Goal: Information Seeking & Learning: Learn about a topic

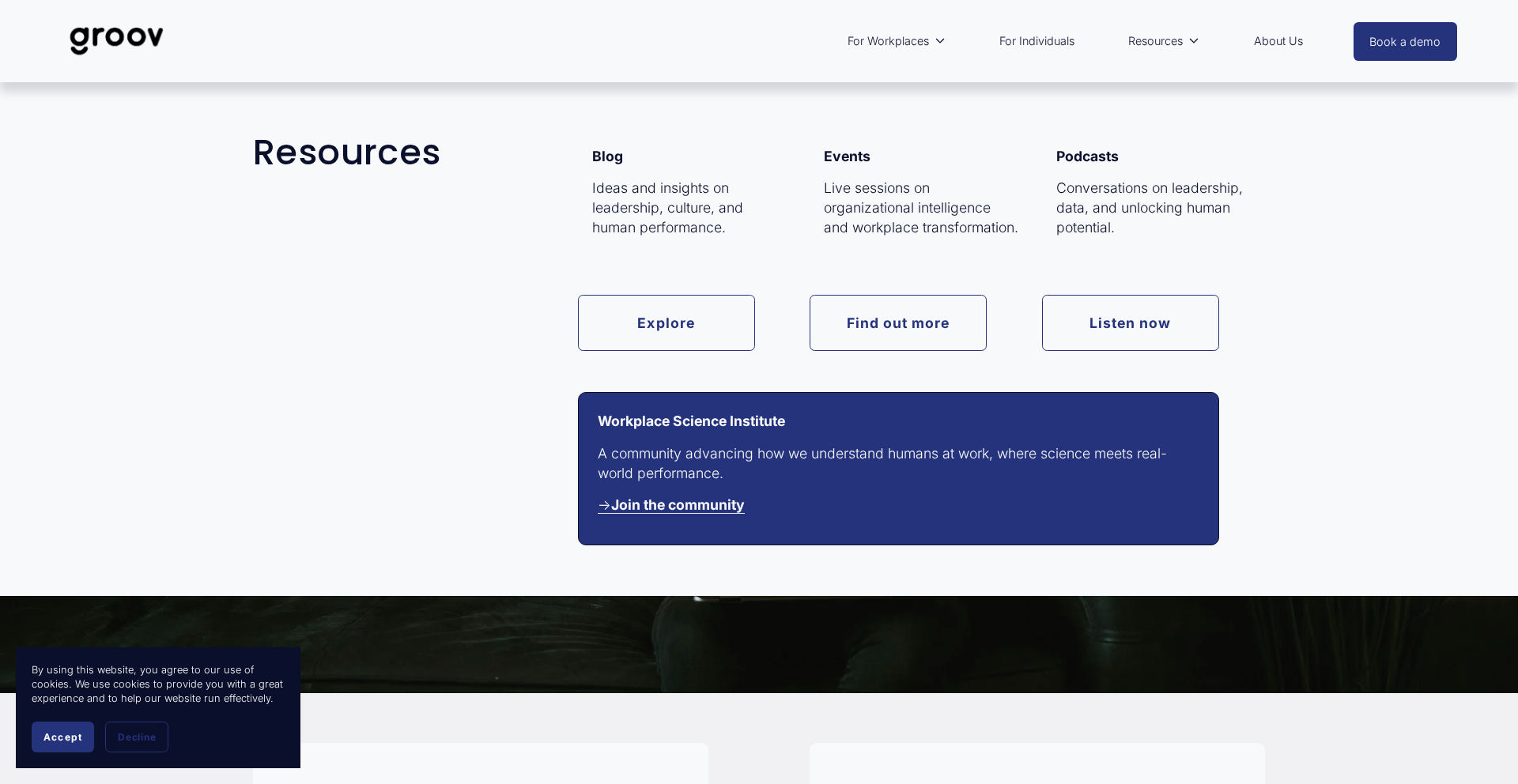
click at [828, 313] on link "Find out more" at bounding box center [899, 323] width 177 height 56
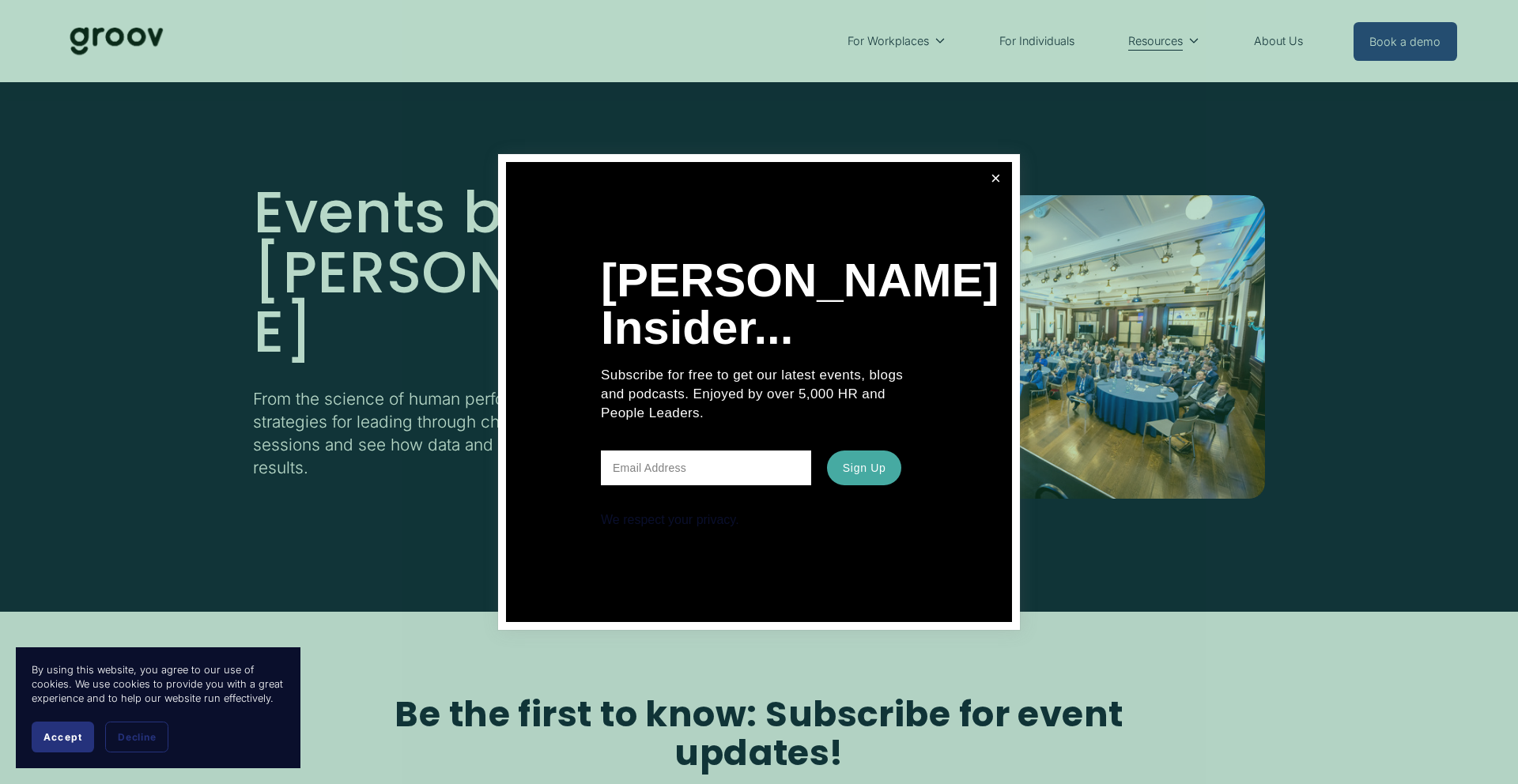
click at [693, 471] on input "text" at bounding box center [705, 468] width 210 height 35
type input "knkrogstad@gmail.com"
click at [877, 470] on span "Sign Up" at bounding box center [865, 468] width 44 height 12
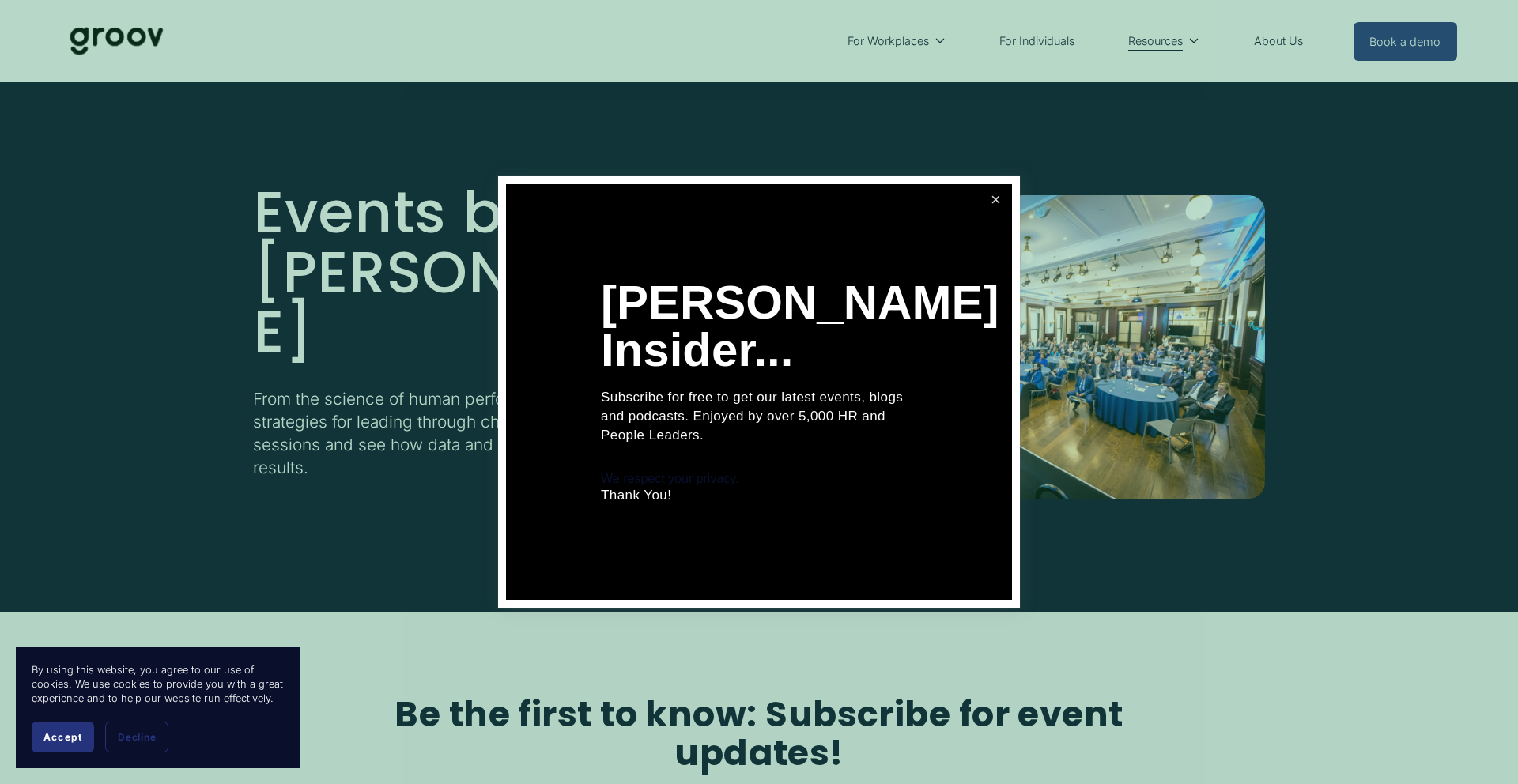
click at [995, 199] on link "Close" at bounding box center [996, 200] width 28 height 28
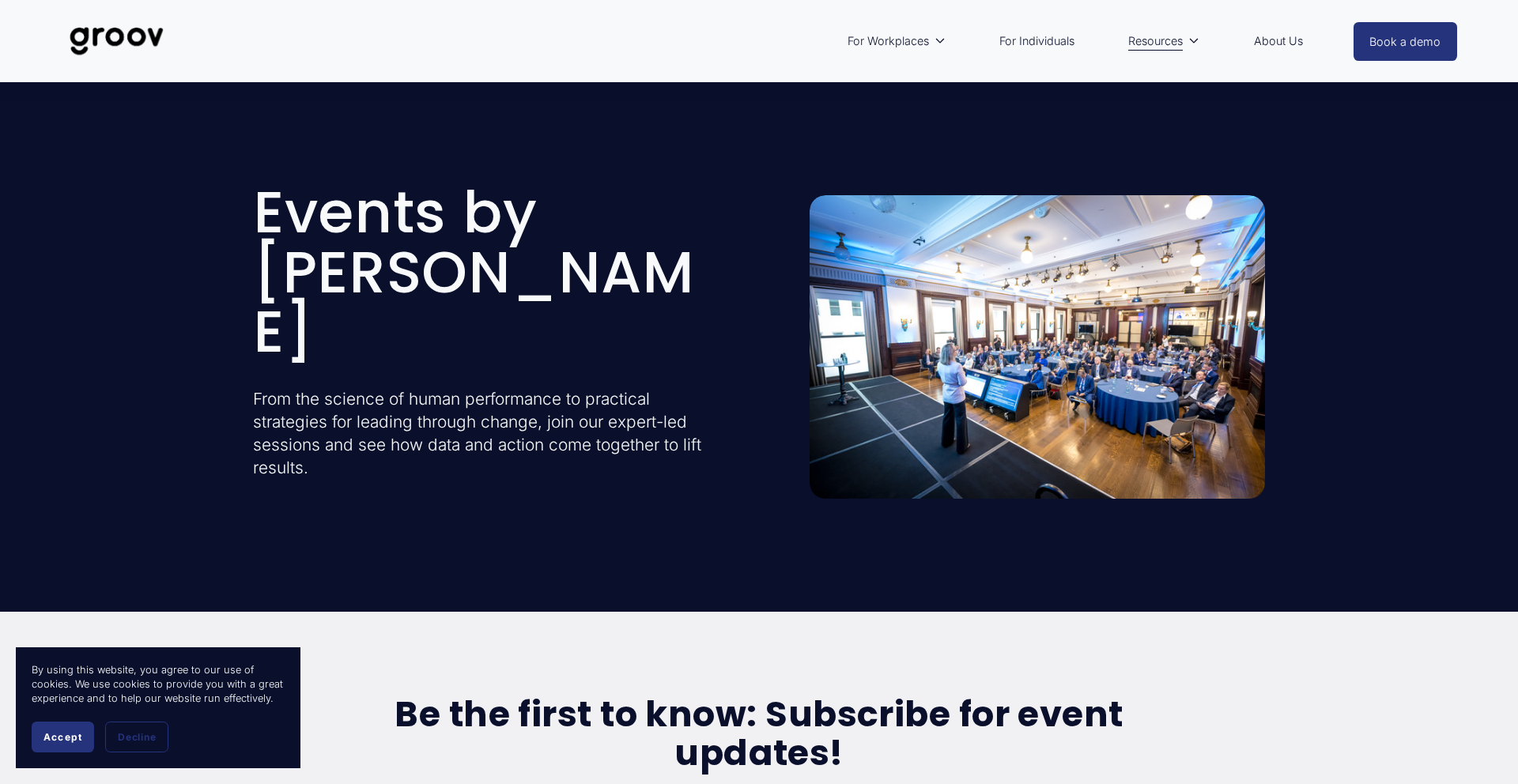
scroll to position [4, 0]
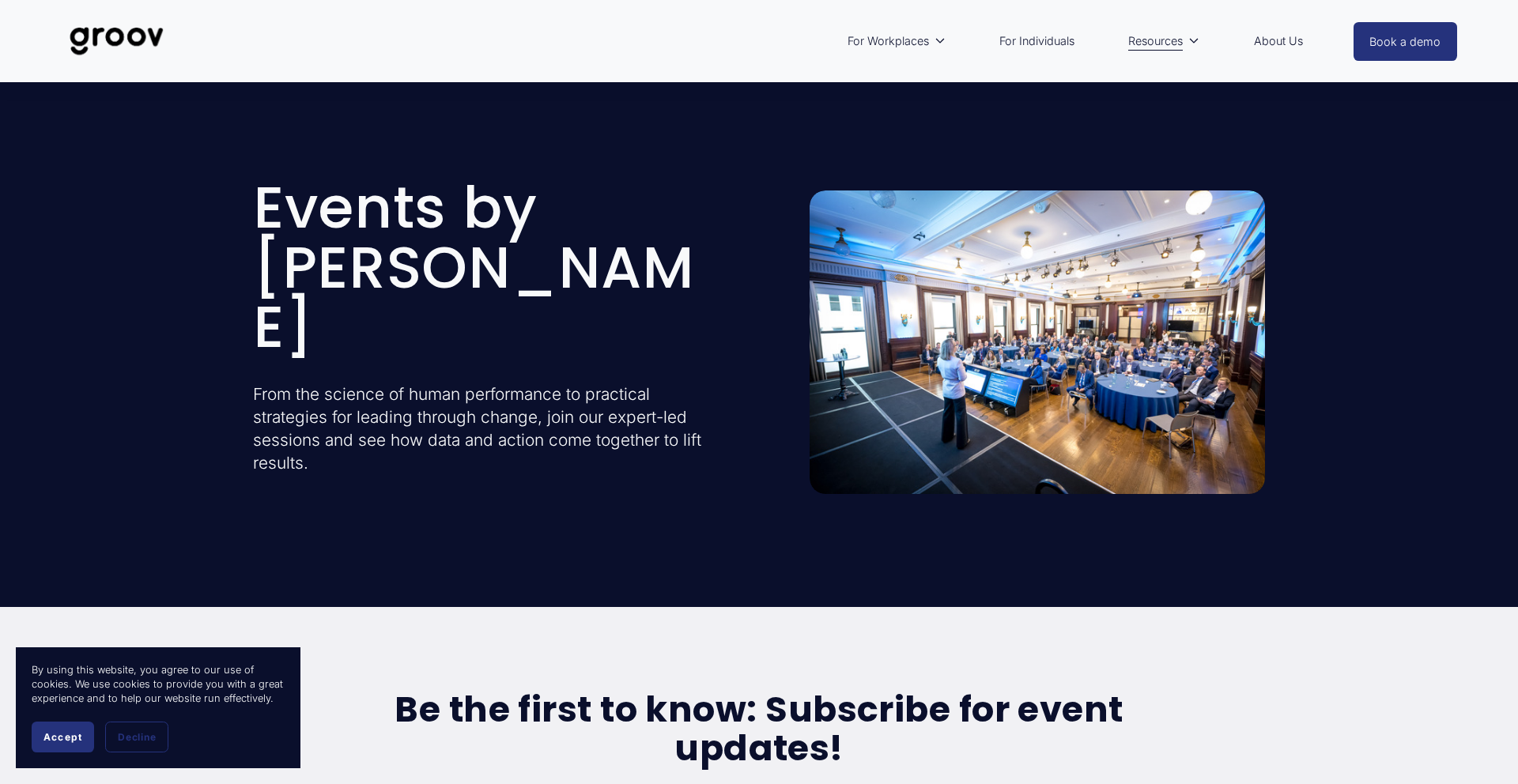
click at [76, 740] on span "Accept" at bounding box center [63, 737] width 39 height 12
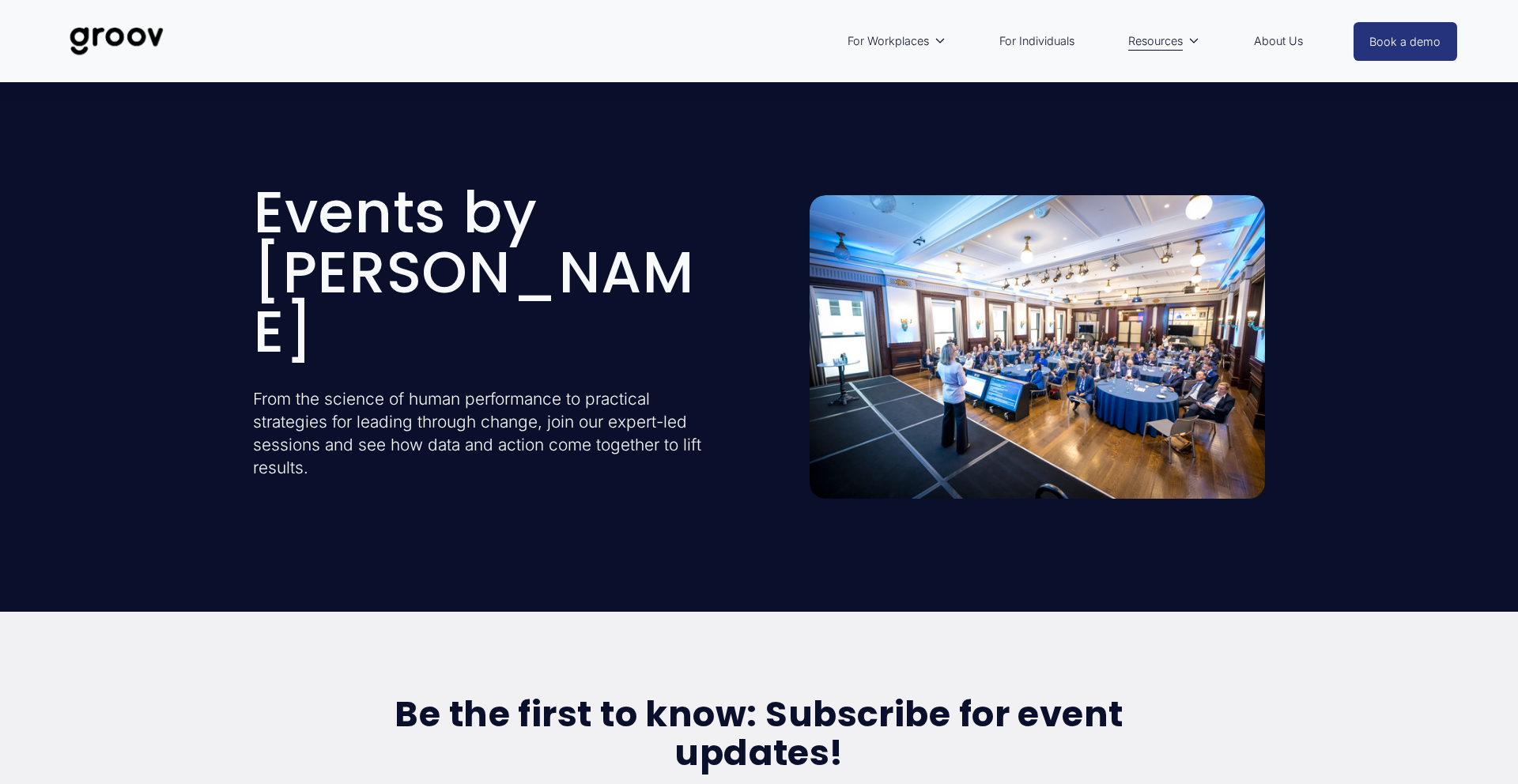
scroll to position [3, 0]
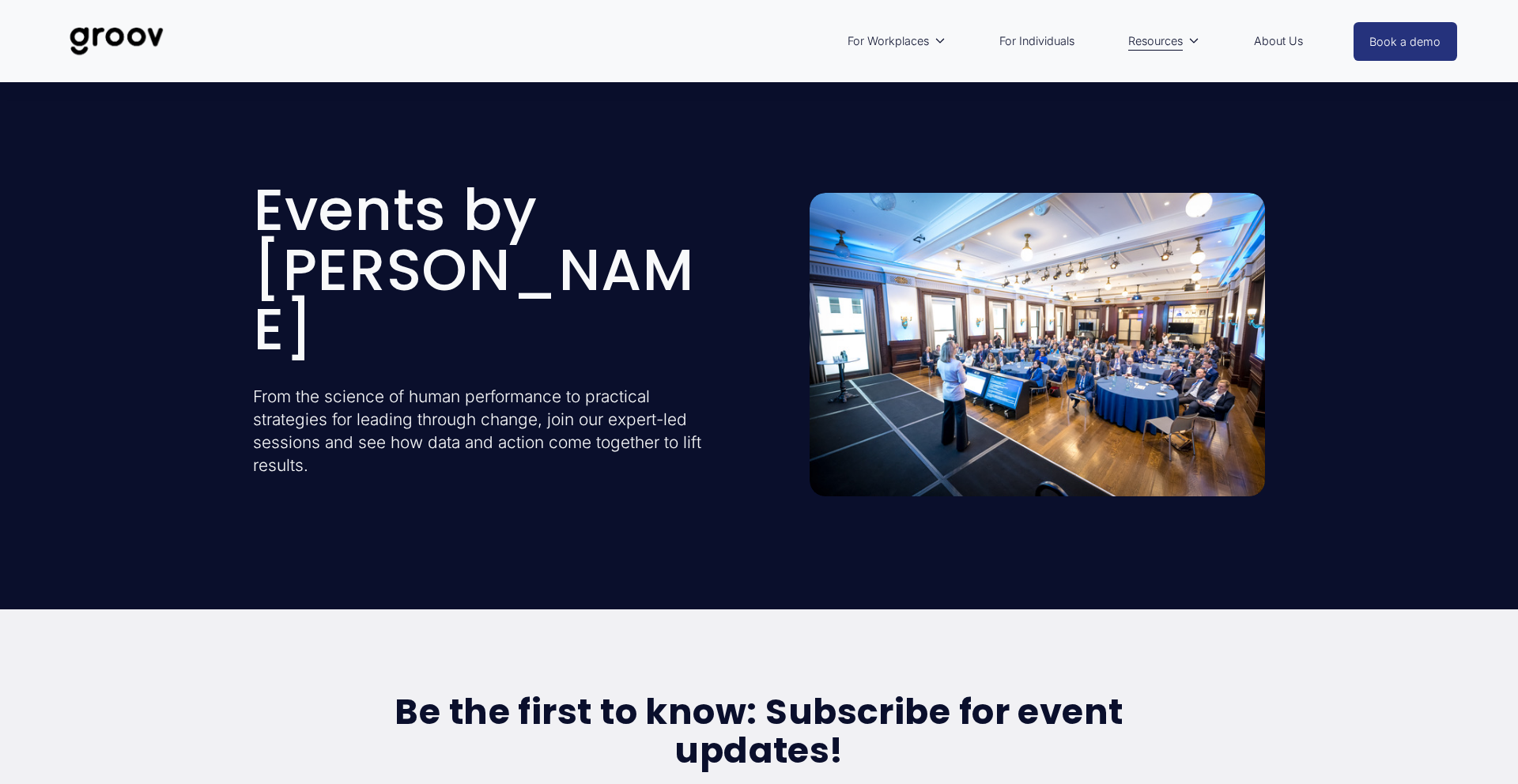
click at [1280, 43] on link "About Us" at bounding box center [1279, 40] width 65 height 36
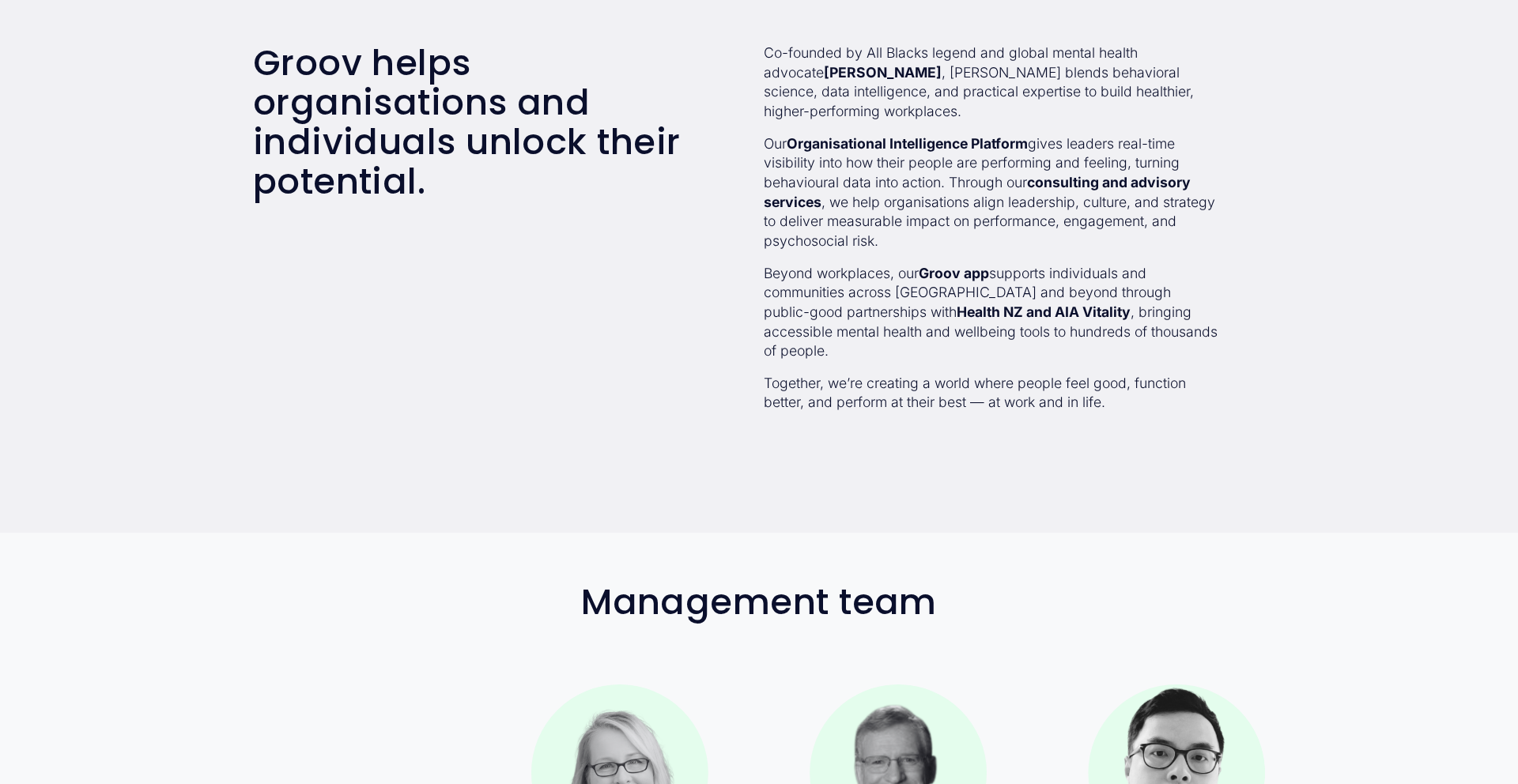
scroll to position [599, 0]
drag, startPoint x: 1091, startPoint y: 291, endPoint x: 1166, endPoint y: 291, distance: 75.0
click at [1166, 291] on p "Beyond workplaces, our Groov app supports individuals and communities across Ao…" at bounding box center [992, 312] width 455 height 97
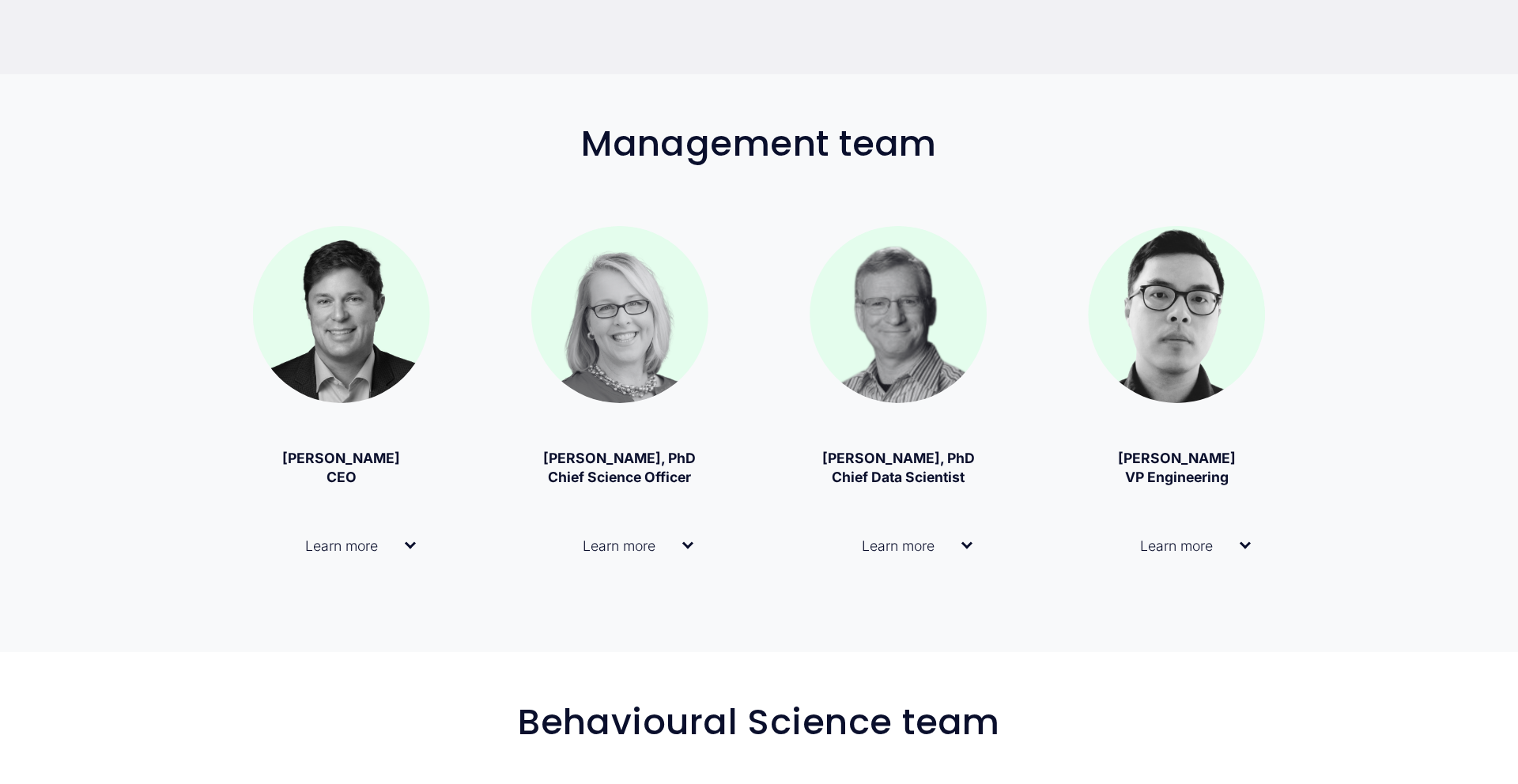
scroll to position [1057, 0]
click at [408, 544] on div at bounding box center [410, 543] width 11 height 11
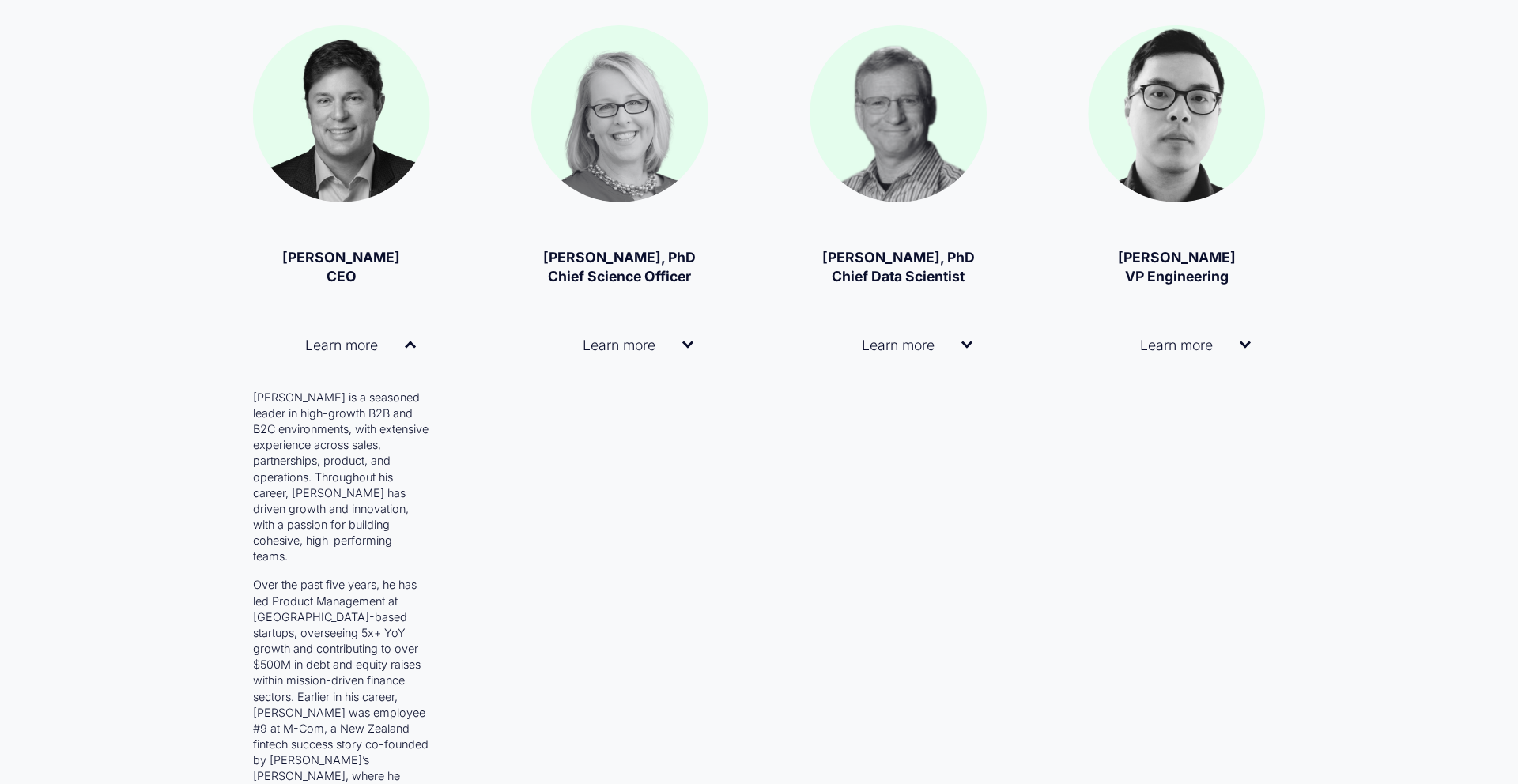
scroll to position [1258, 0]
click at [693, 345] on button "Learn more" at bounding box center [620, 344] width 177 height 64
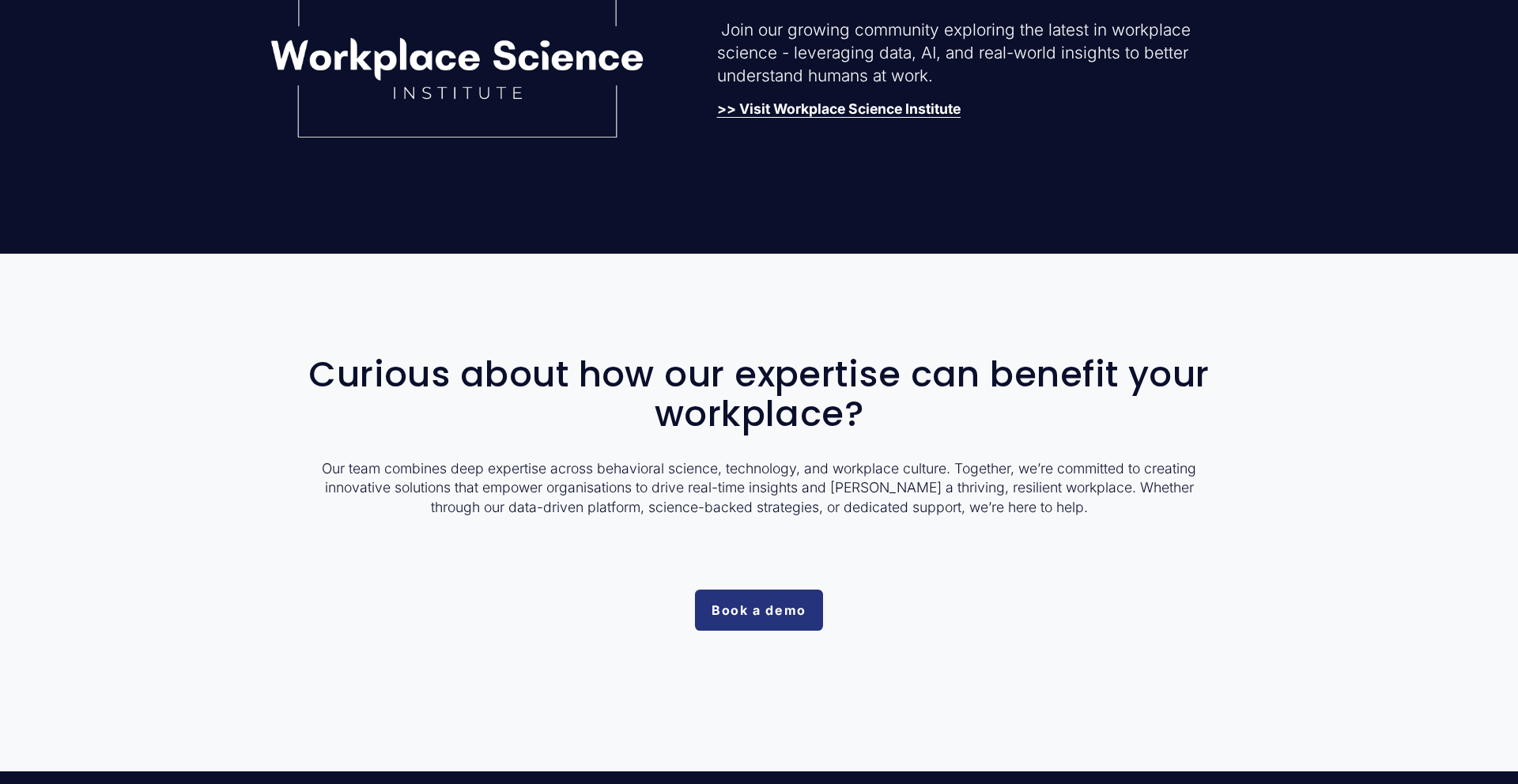
scroll to position [5093, 0]
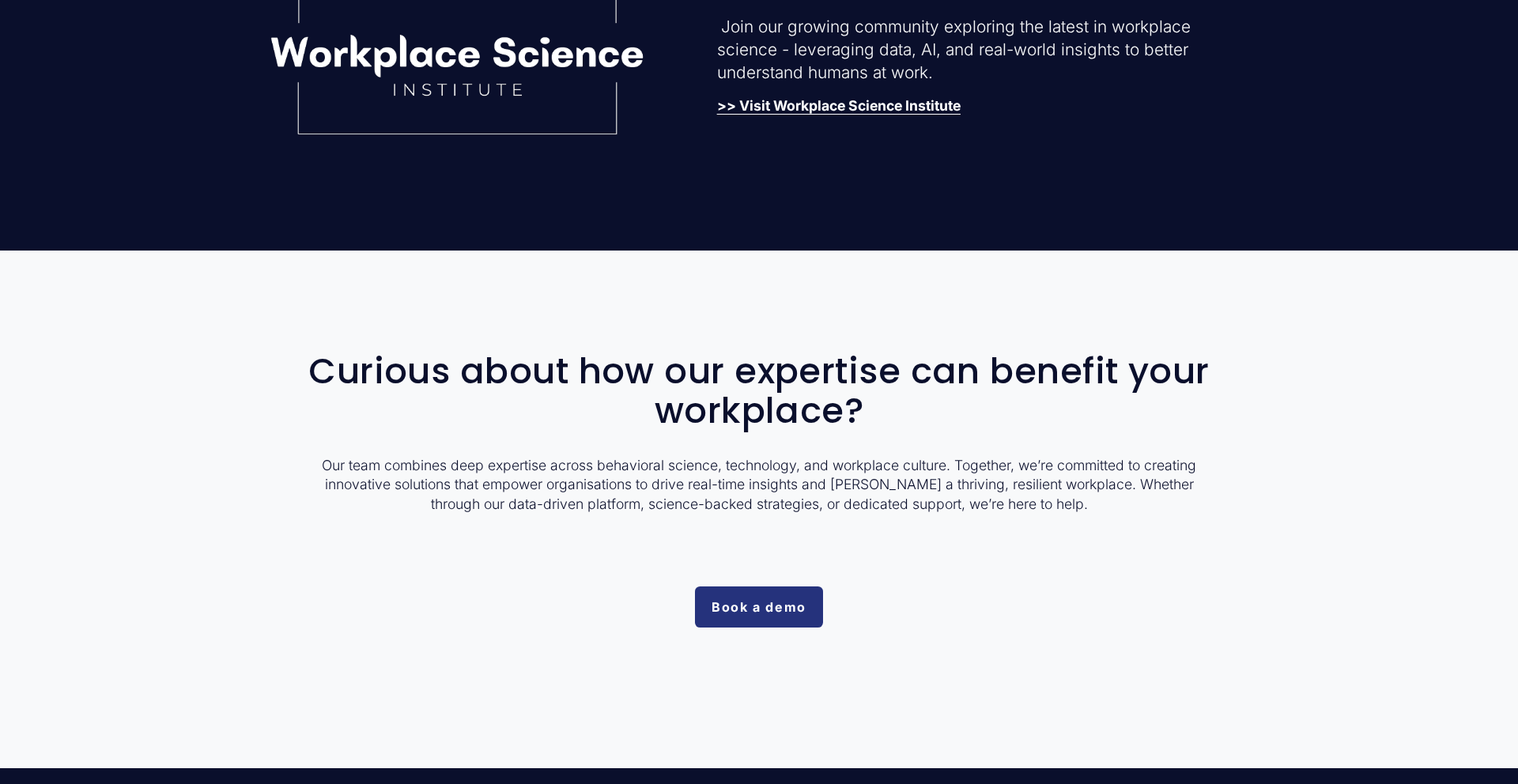
click at [764, 586] on link "Book a demo" at bounding box center [758, 607] width 127 height 41
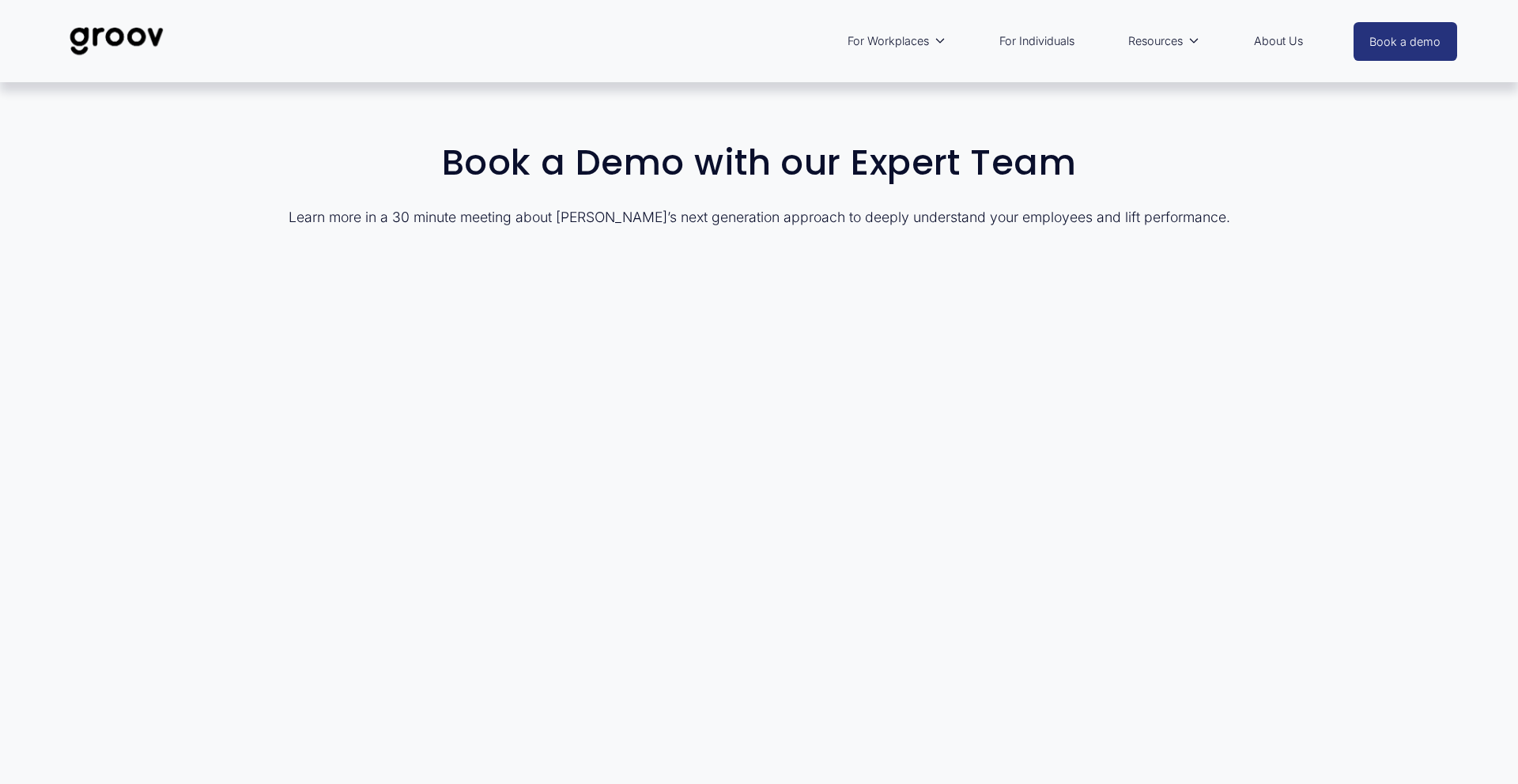
click at [1292, 40] on link "About Us" at bounding box center [1279, 40] width 65 height 36
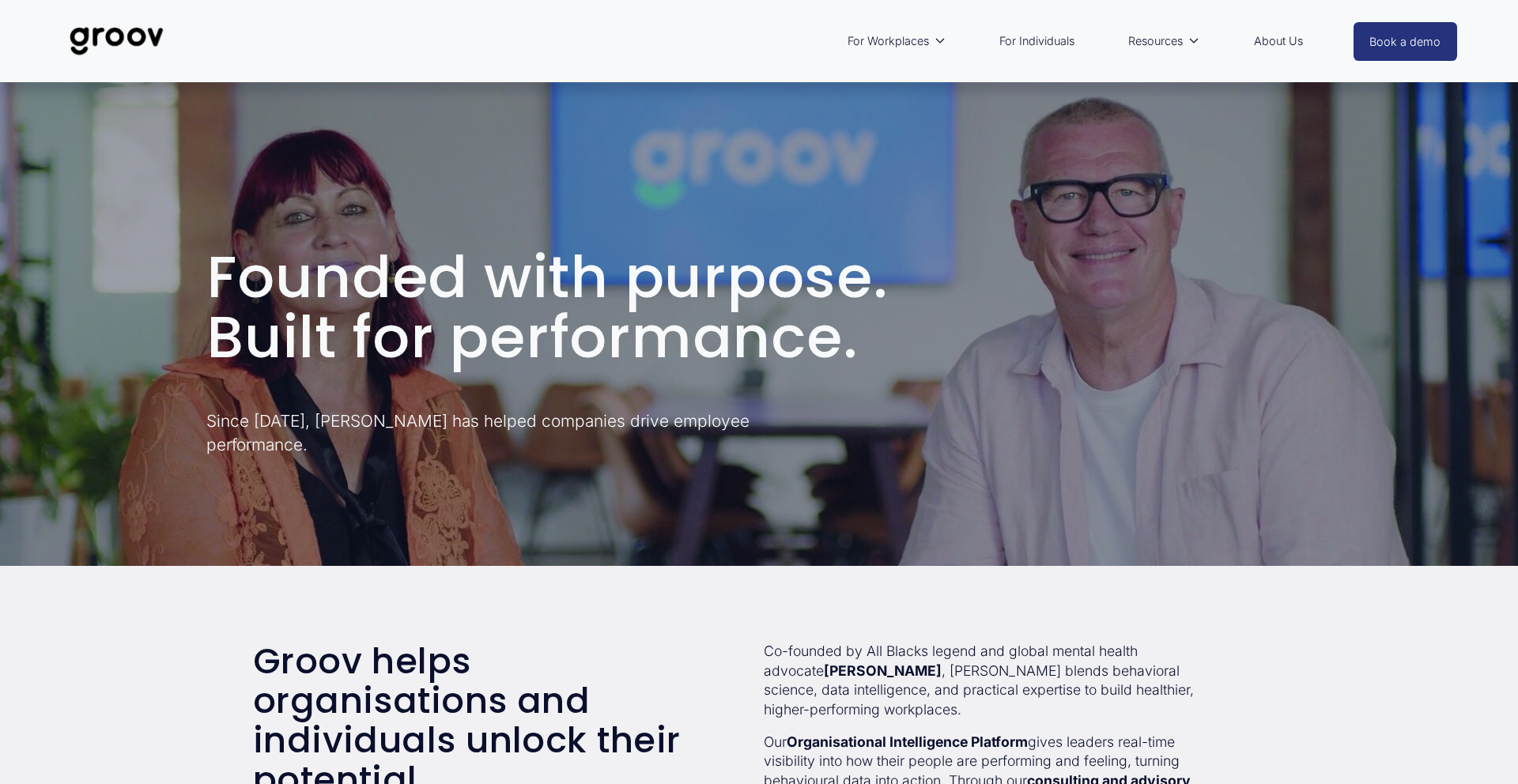
click at [105, 38] on img at bounding box center [116, 40] width 112 height 52
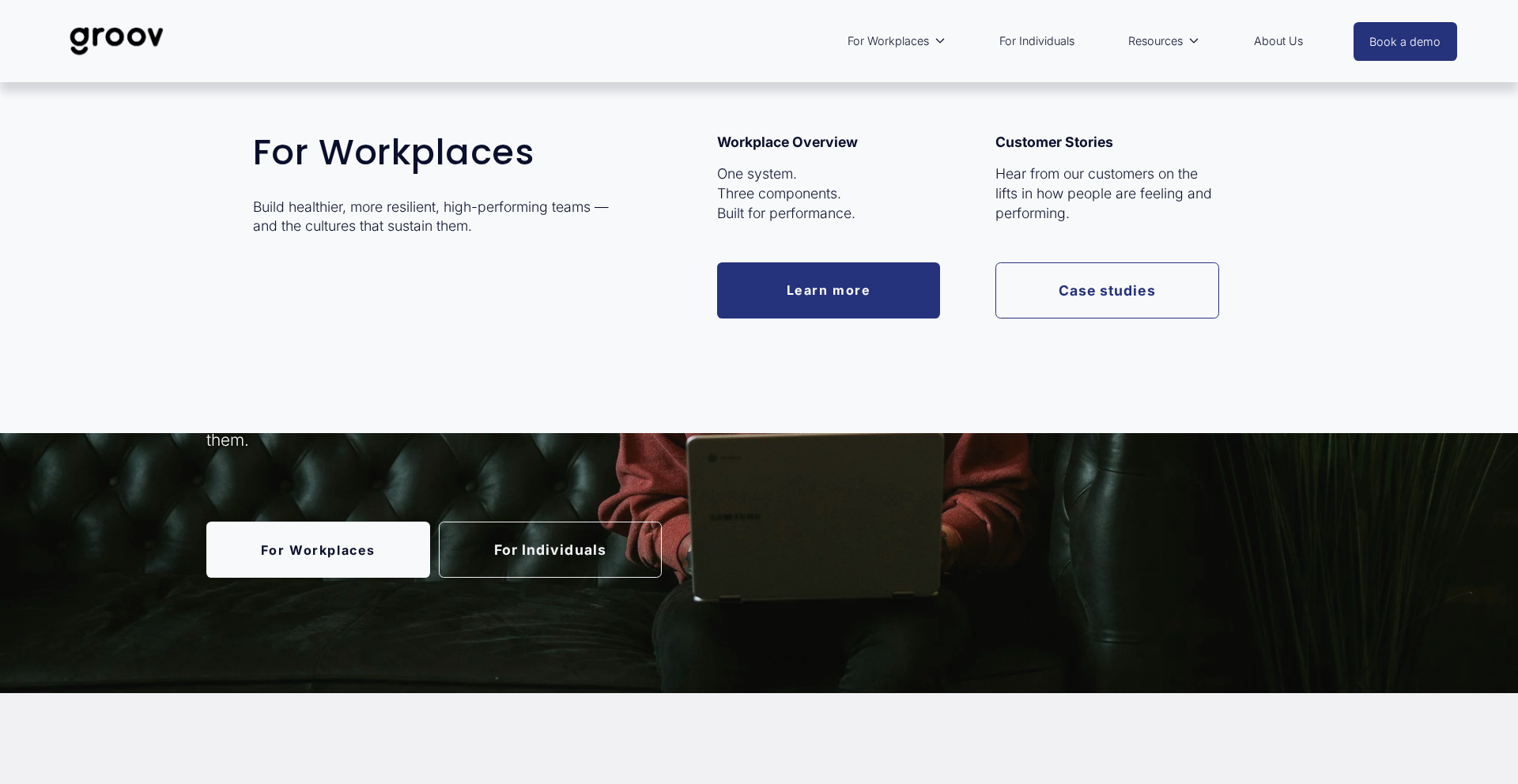
click at [898, 39] on span "For Workplaces" at bounding box center [888, 40] width 82 height 20
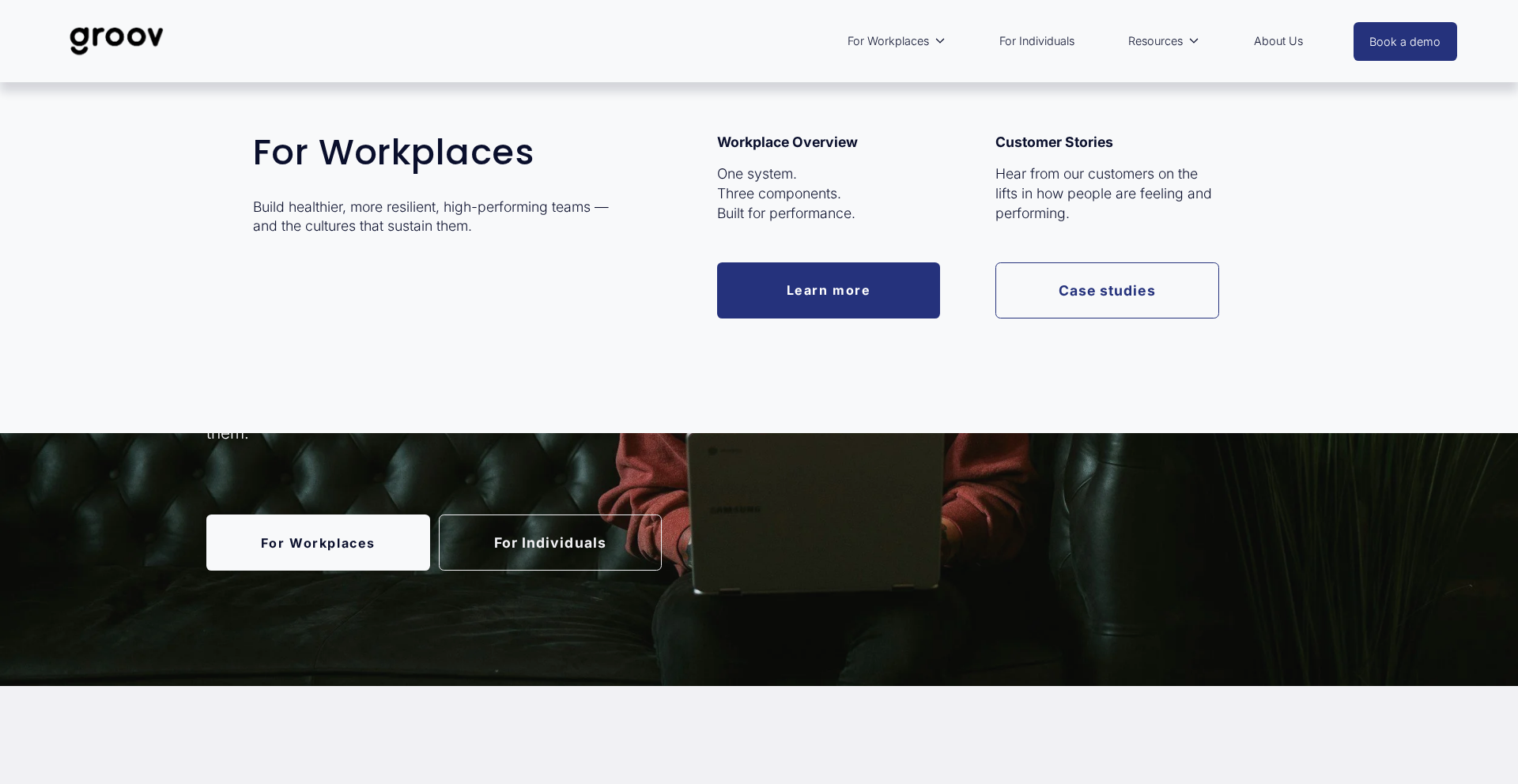
click at [829, 294] on link "Learn more" at bounding box center [828, 291] width 224 height 56
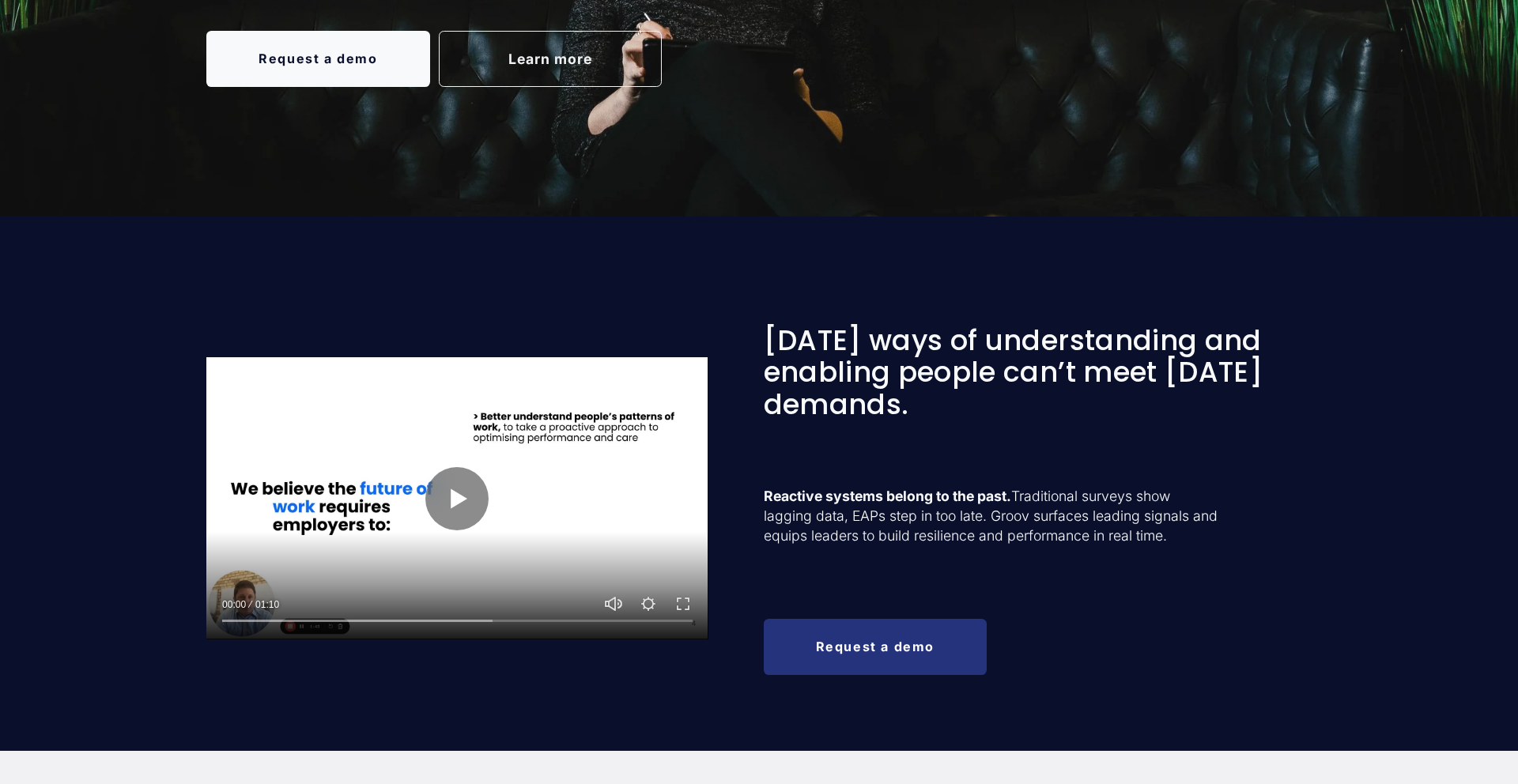
scroll to position [442, 0]
click at [459, 503] on button "Play" at bounding box center [457, 498] width 63 height 63
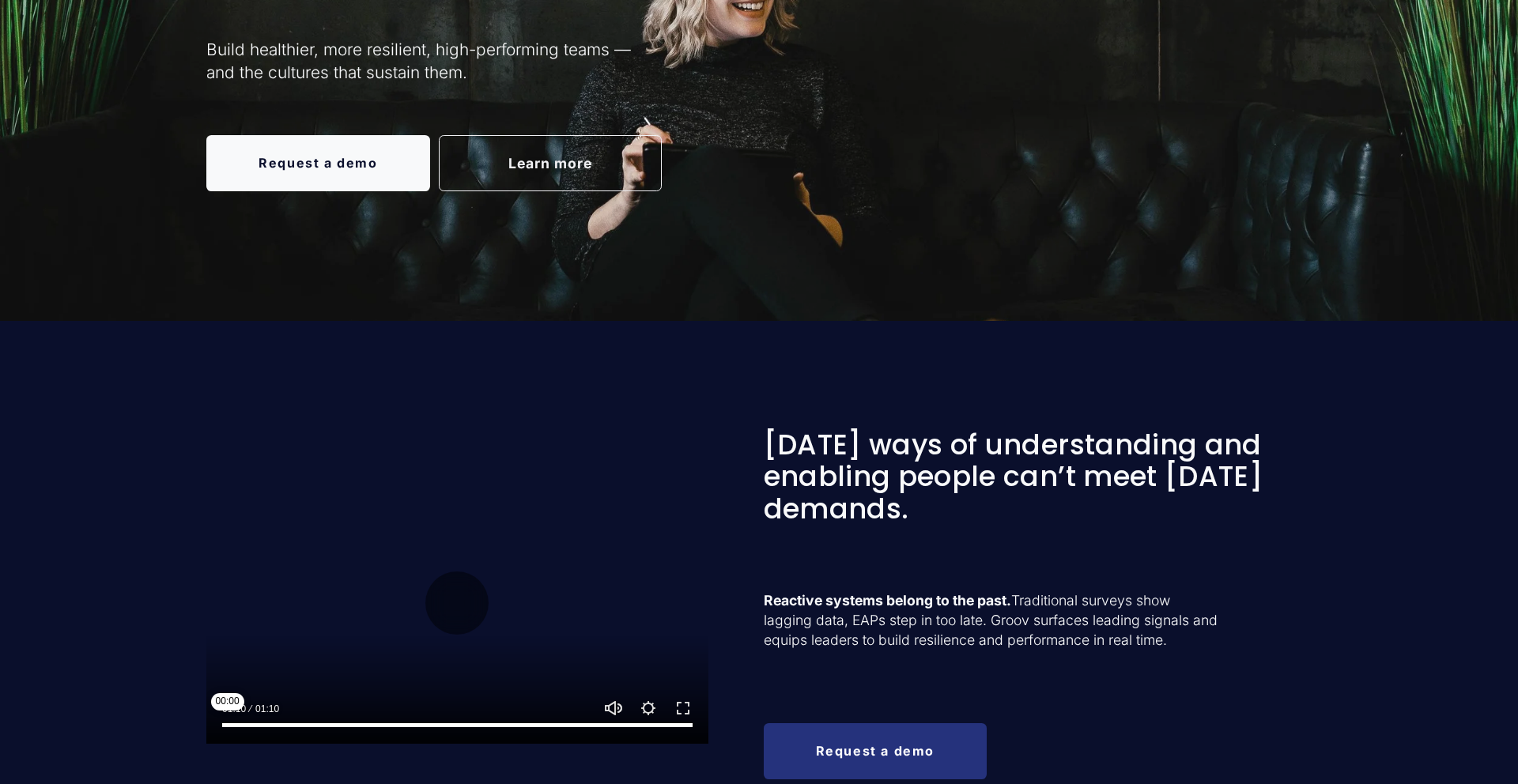
scroll to position [336, 0]
click at [224, 725] on input "Seek" at bounding box center [458, 726] width 471 height 11
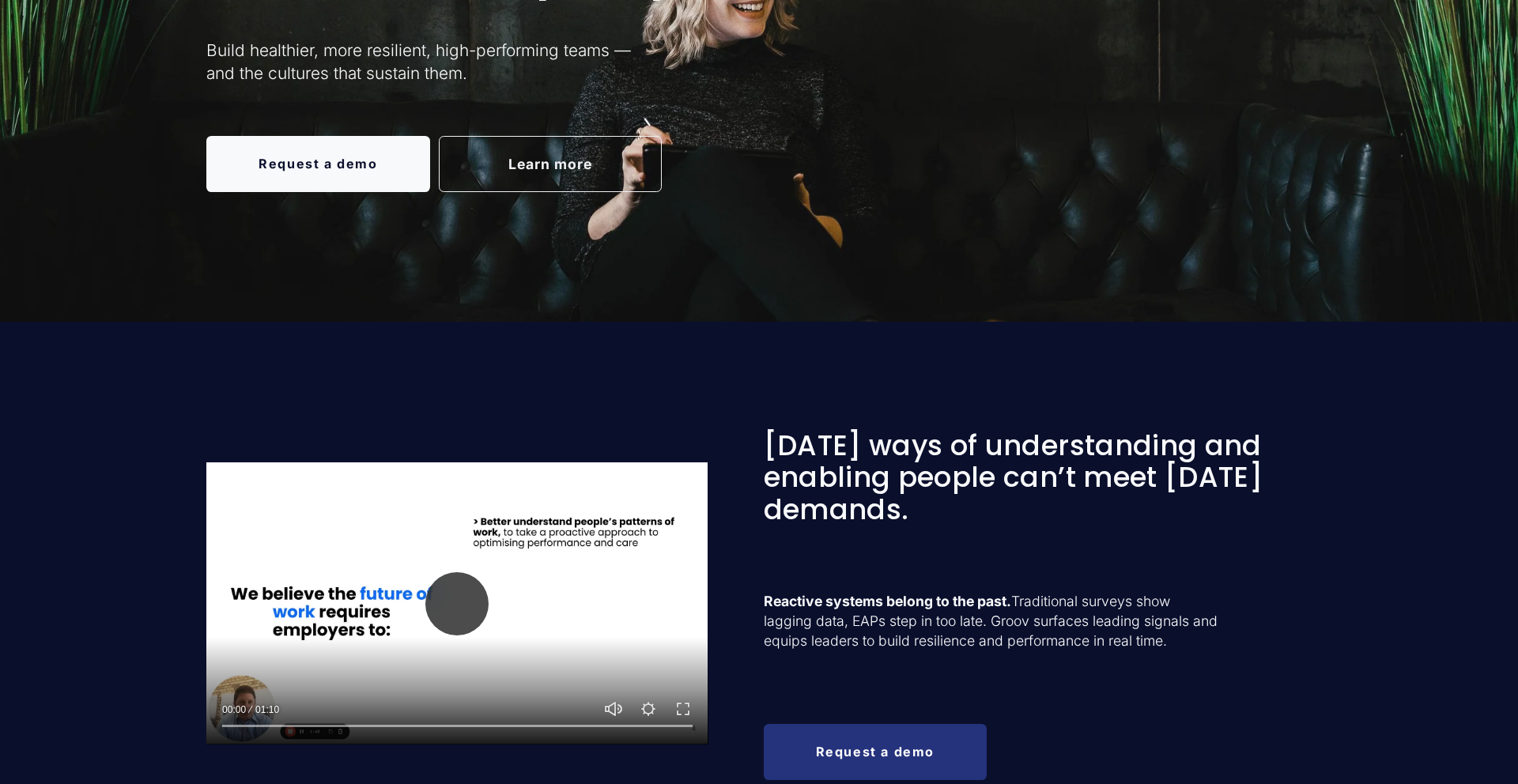
click at [449, 606] on button "Play" at bounding box center [457, 604] width 63 height 63
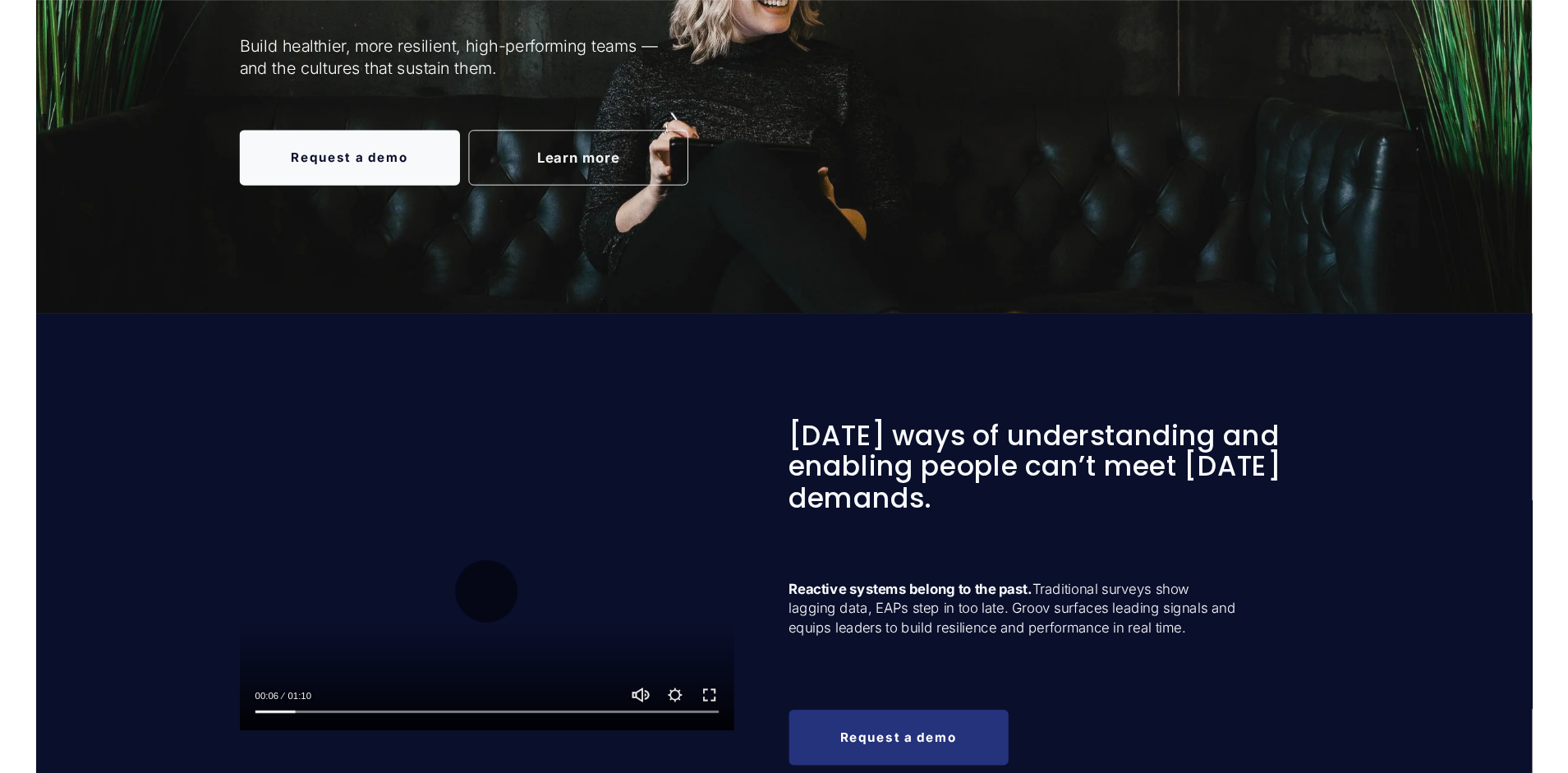
scroll to position [354, 0]
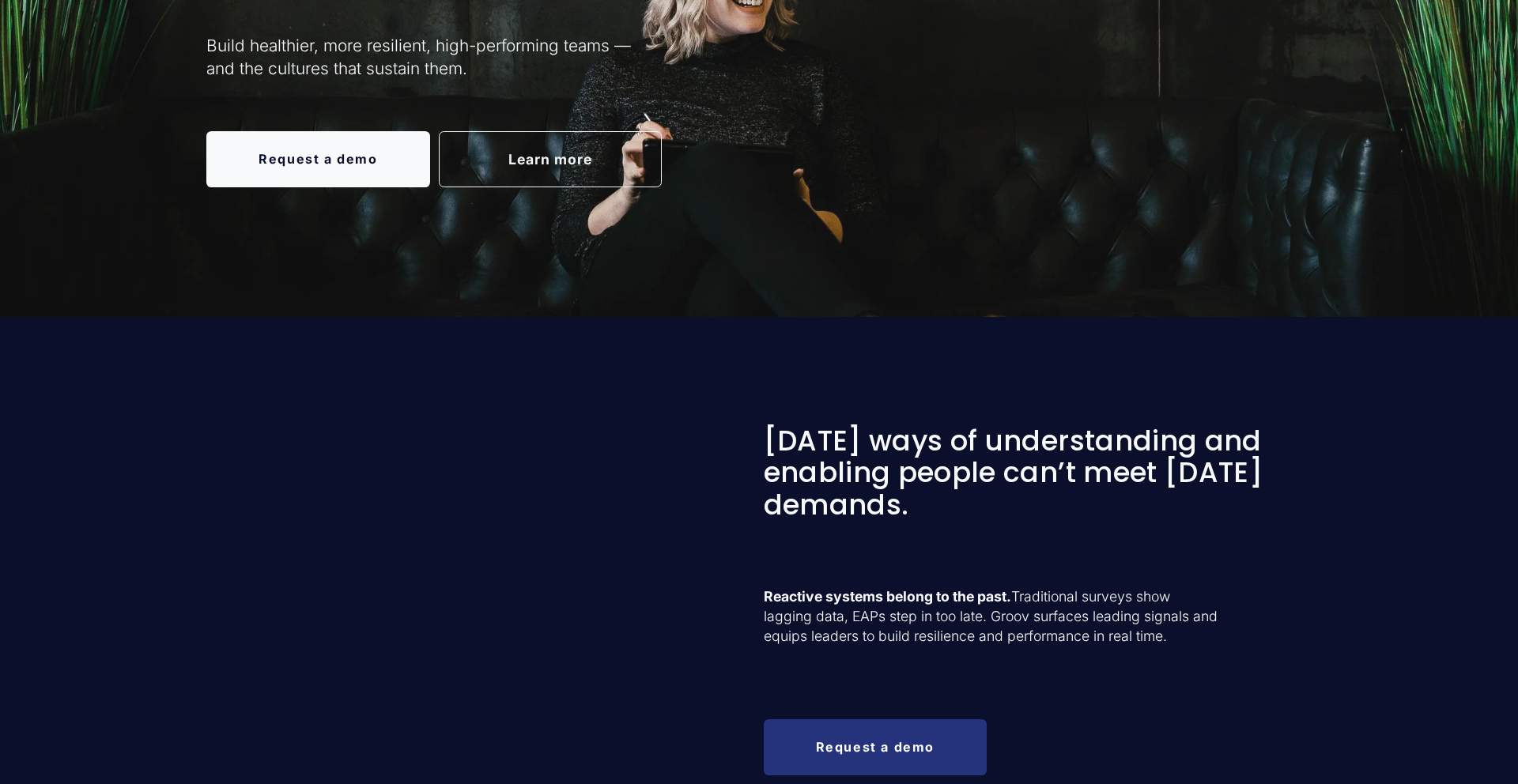
type input "100"
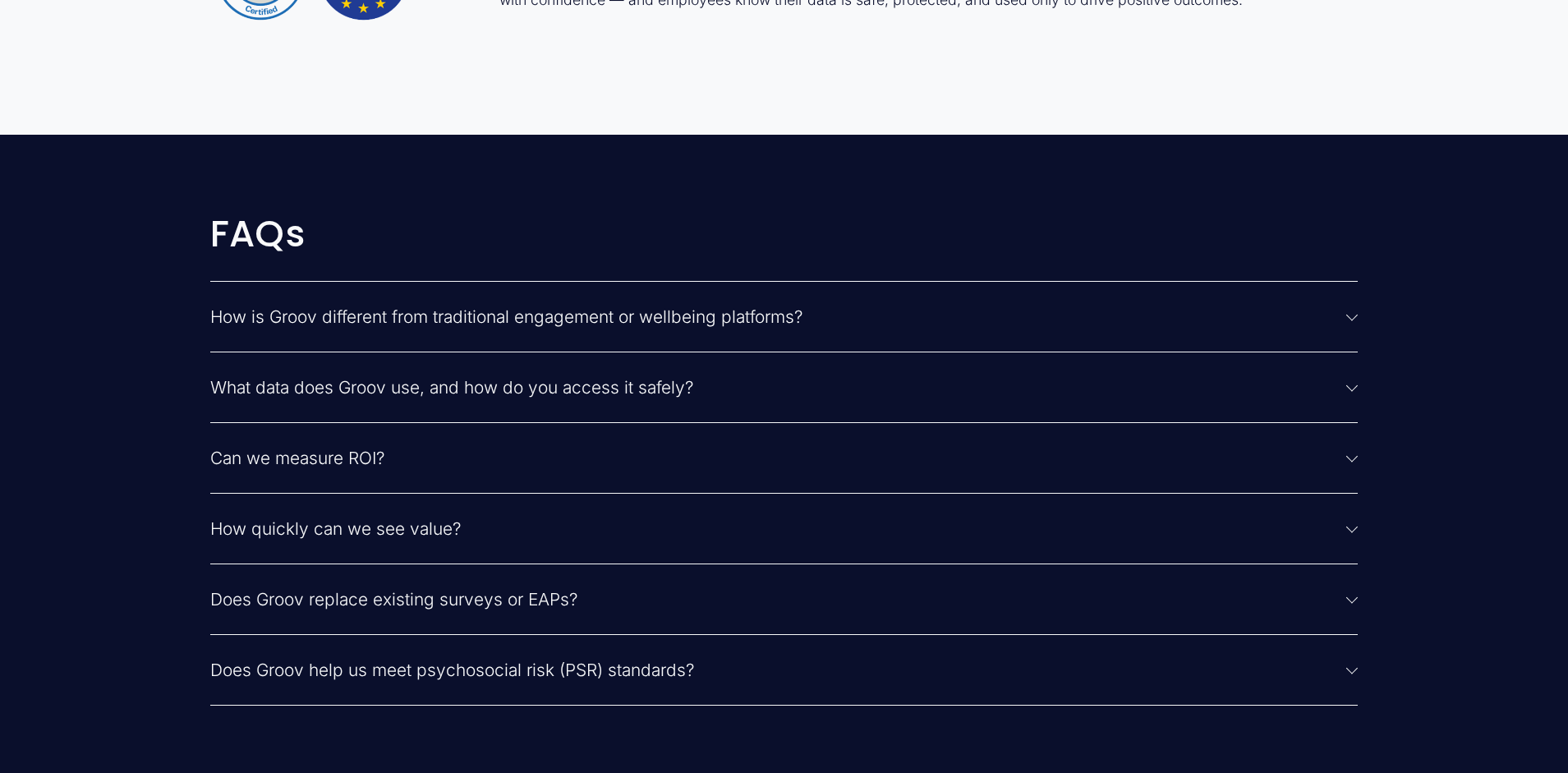
scroll to position [4201, 0]
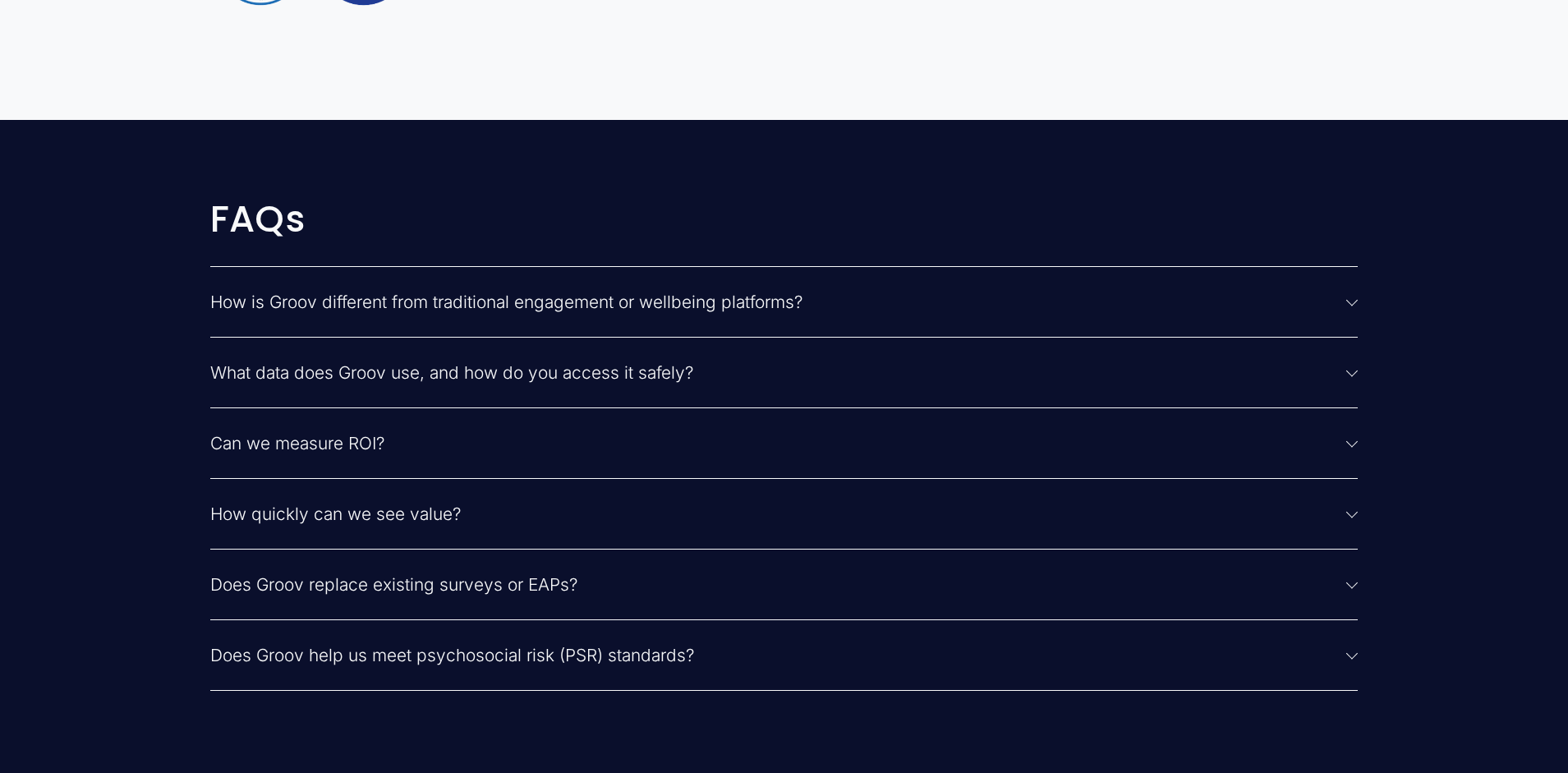
click at [1354, 444] on div at bounding box center [1352, 441] width 12 height 12
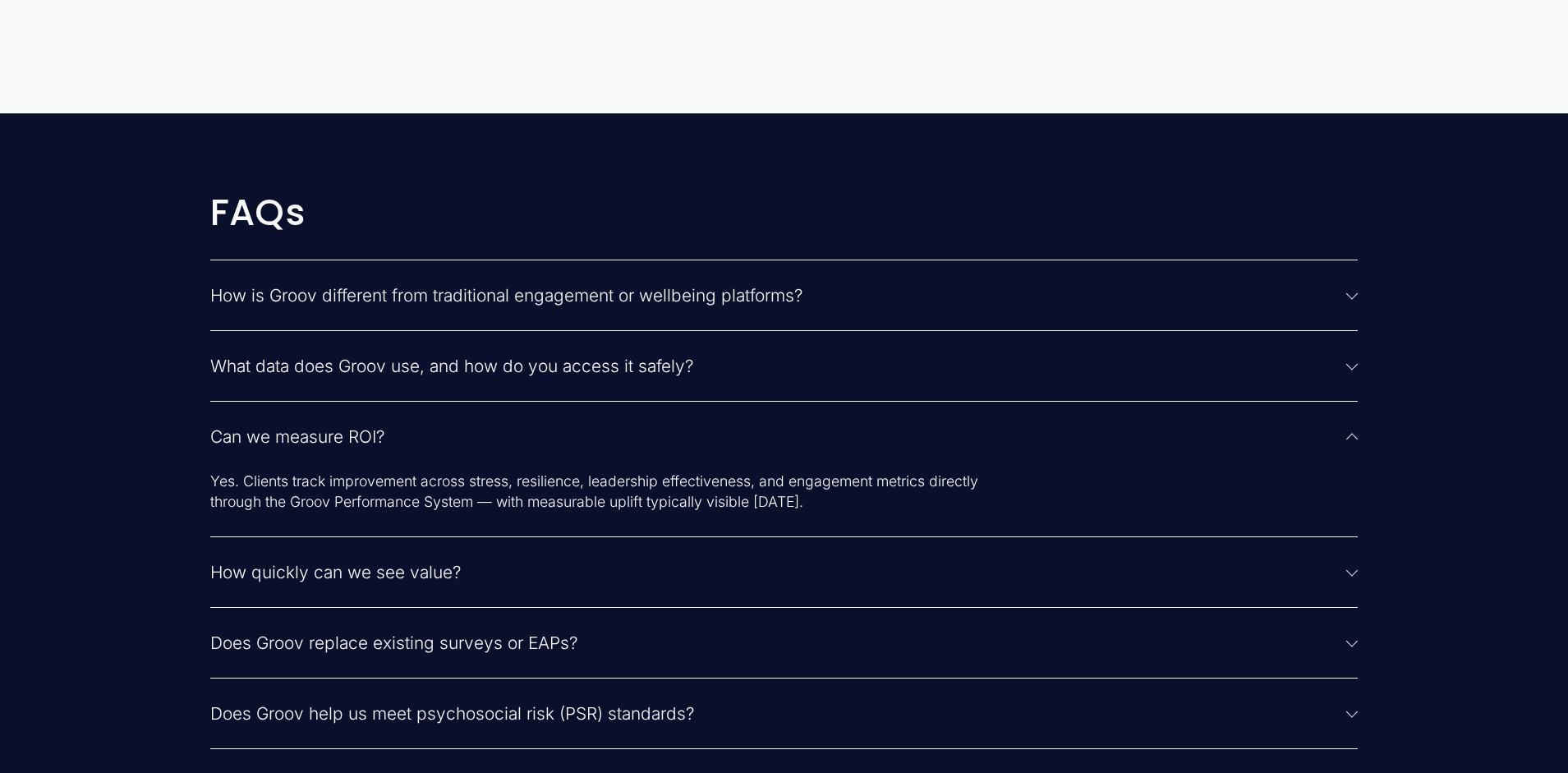
click at [644, 437] on span "Can we measure ROI?" at bounding box center [779, 436] width 1137 height 21
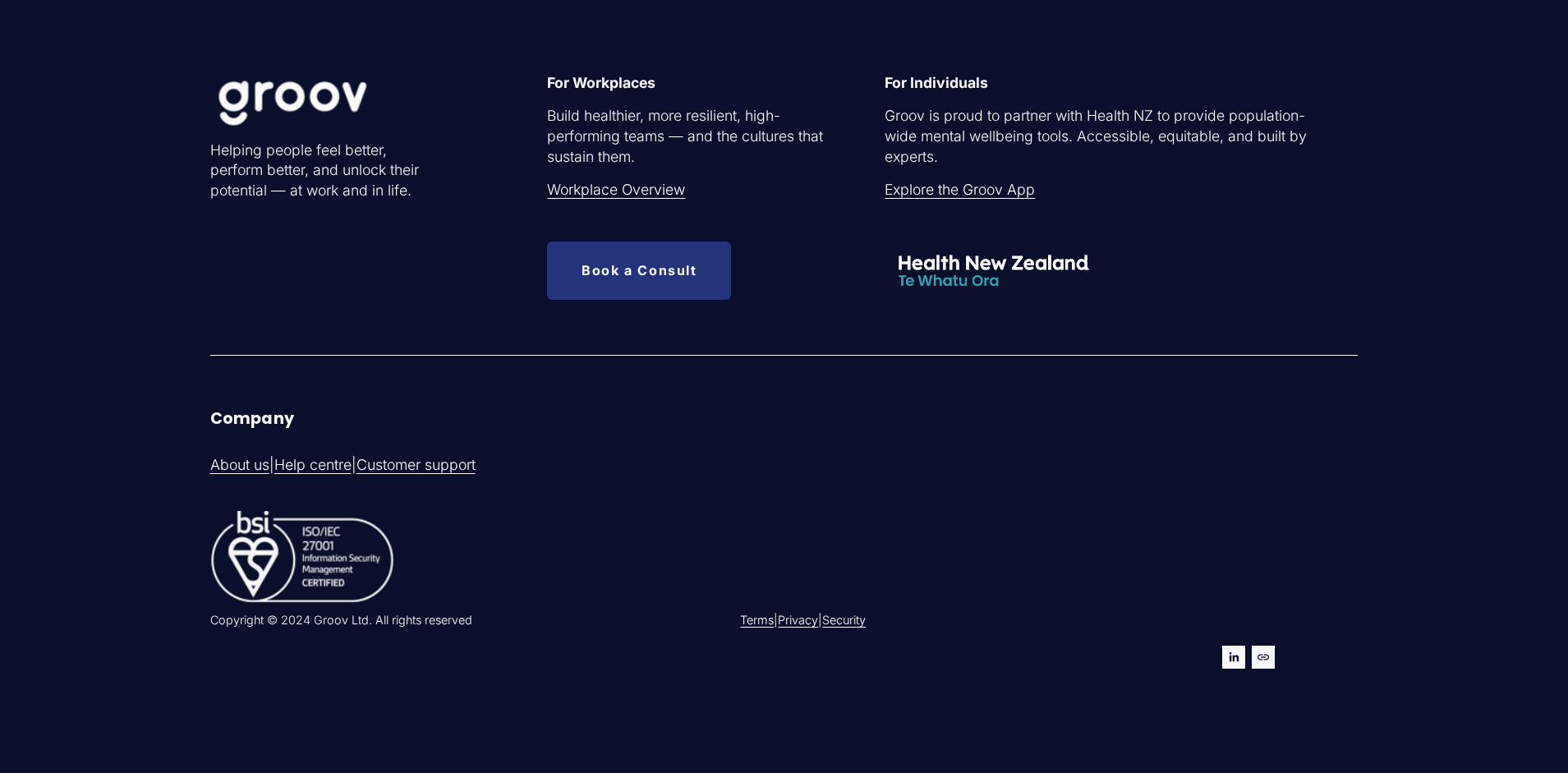
scroll to position [5458, 0]
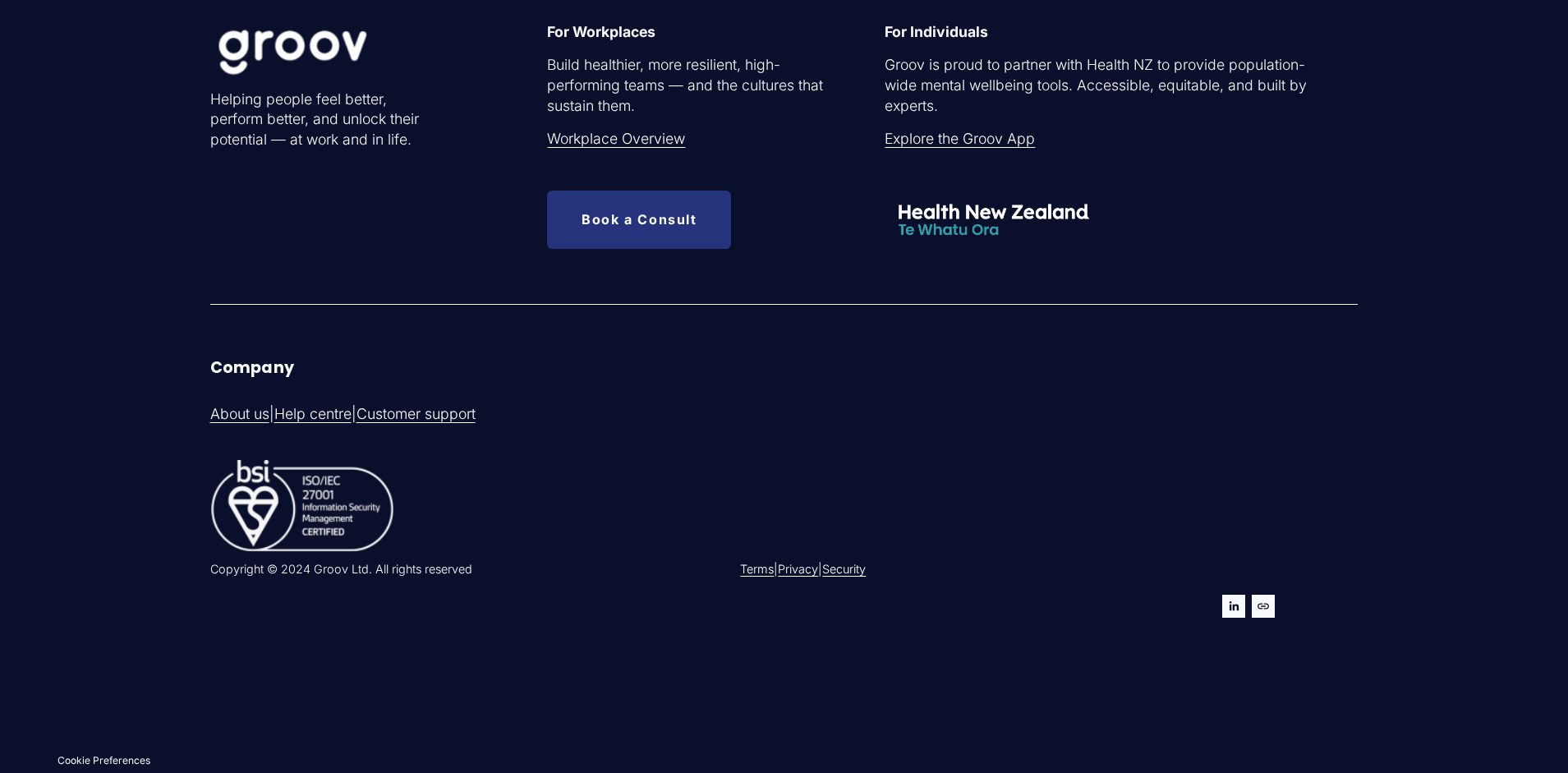
click at [1263, 605] on use "URL" at bounding box center [1263, 607] width 12 height 5
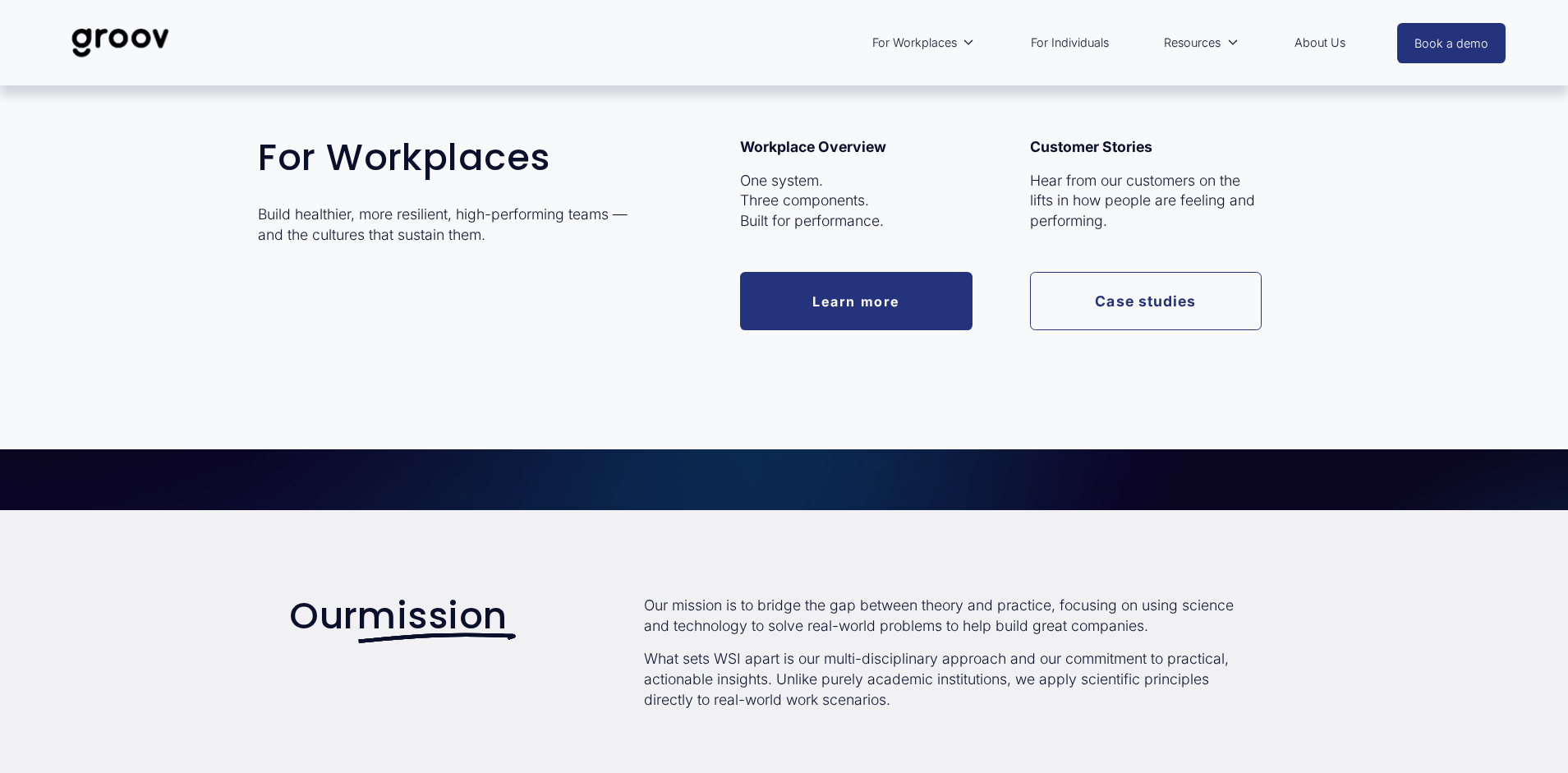
click at [904, 45] on span "For Workplaces" at bounding box center [915, 42] width 85 height 21
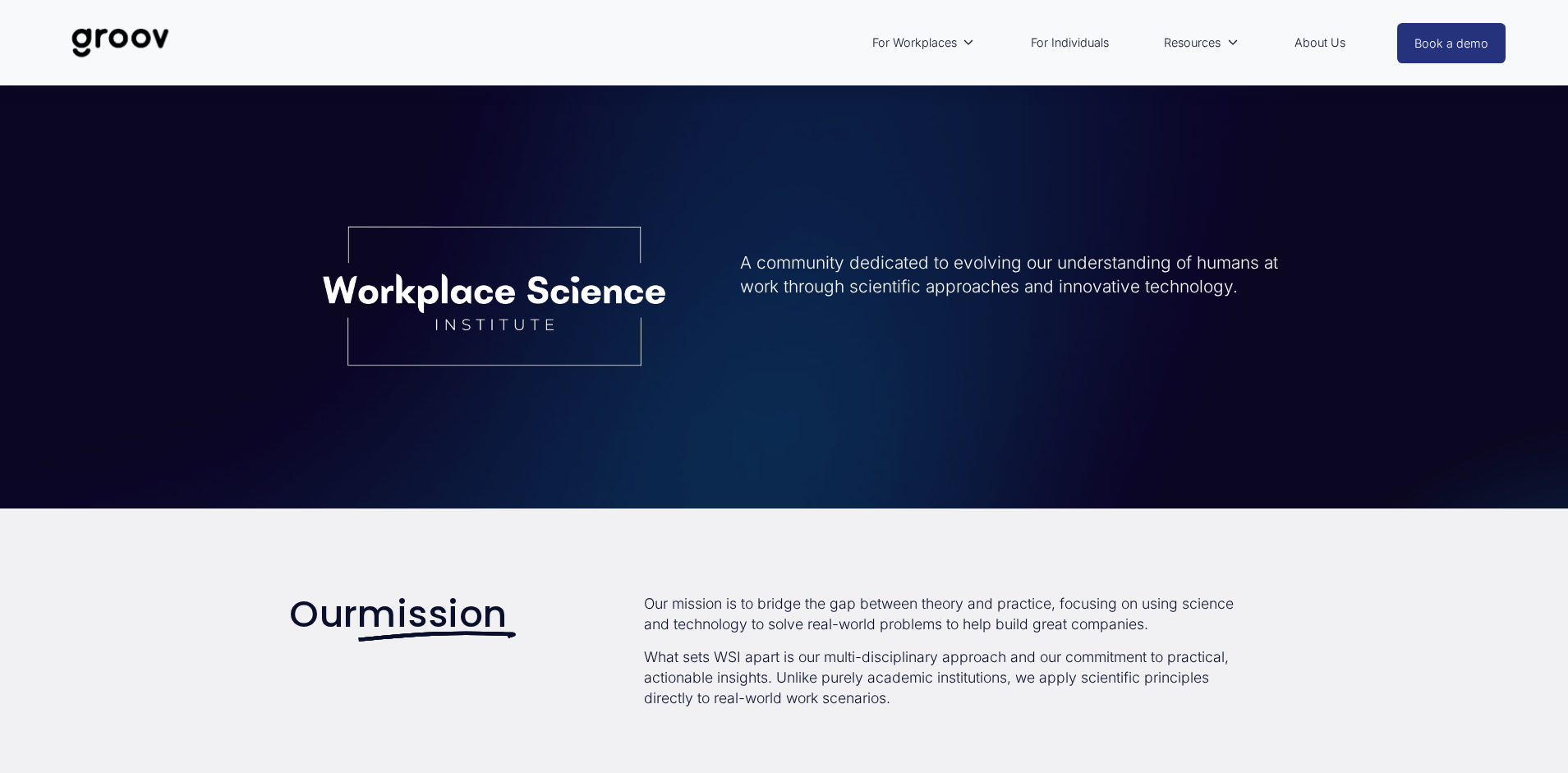
click at [1082, 41] on link "For Individuals" at bounding box center [1071, 42] width 95 height 37
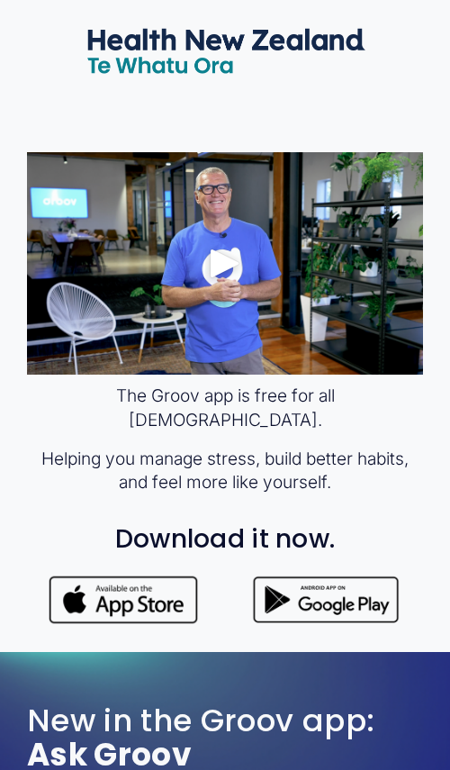
scroll to position [868, 0]
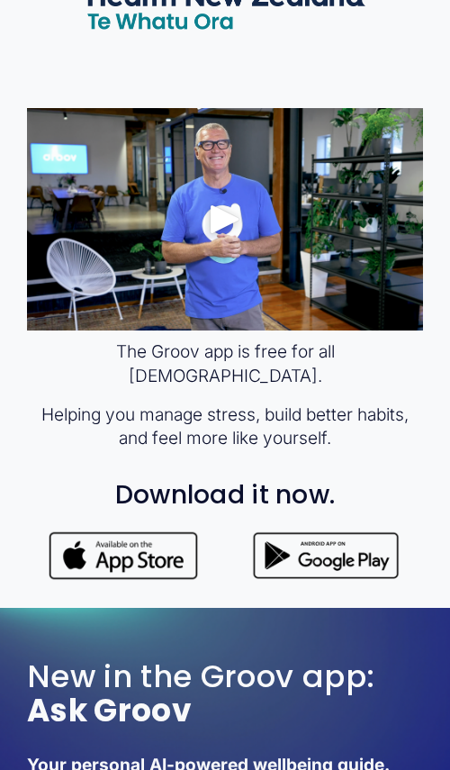
click at [219, 214] on div "Play" at bounding box center [224, 218] width 43 height 43
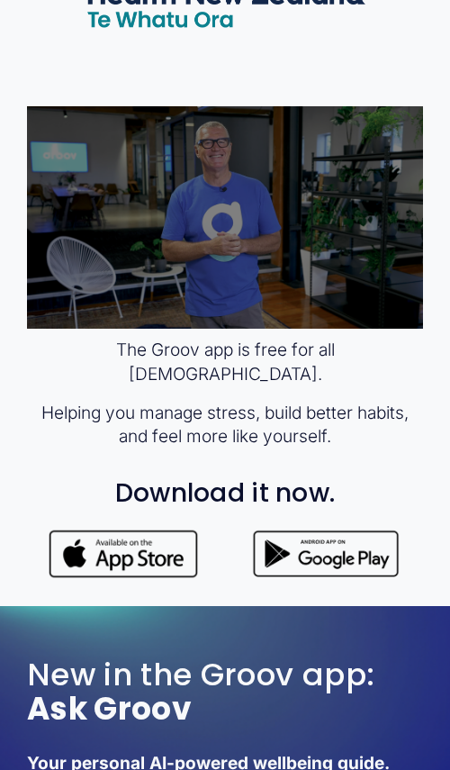
scroll to position [870, 0]
